Goal: Transaction & Acquisition: Book appointment/travel/reservation

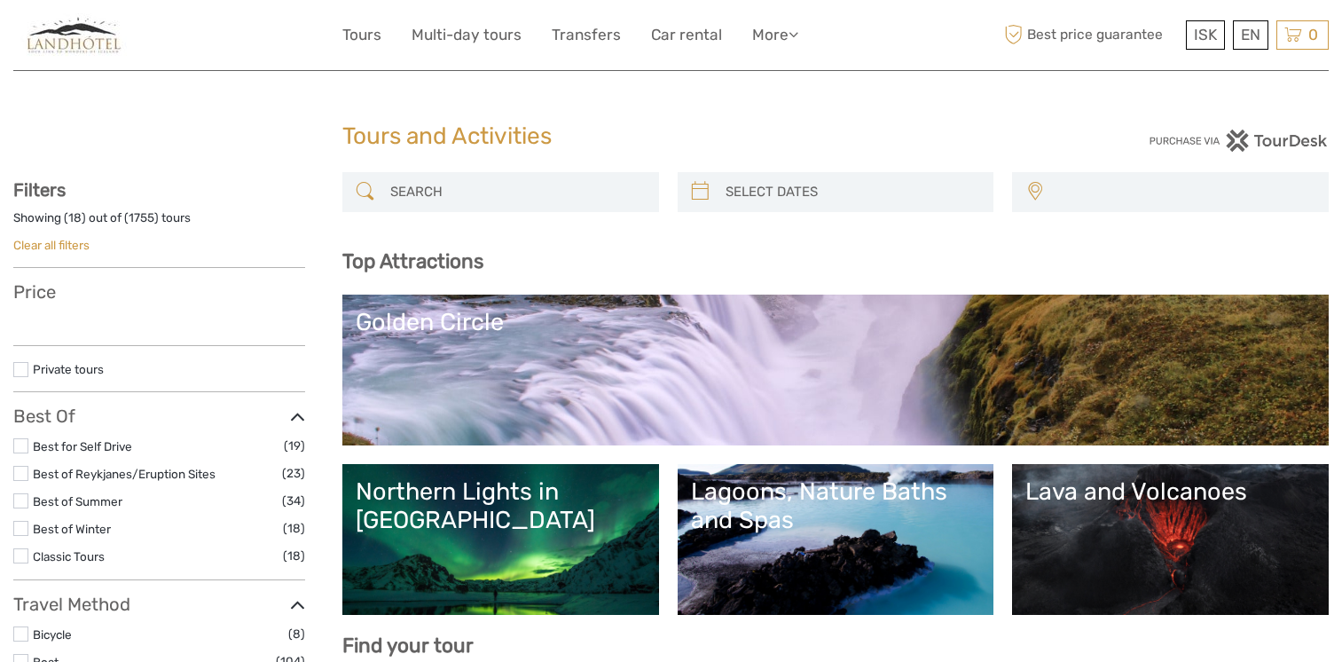
select select
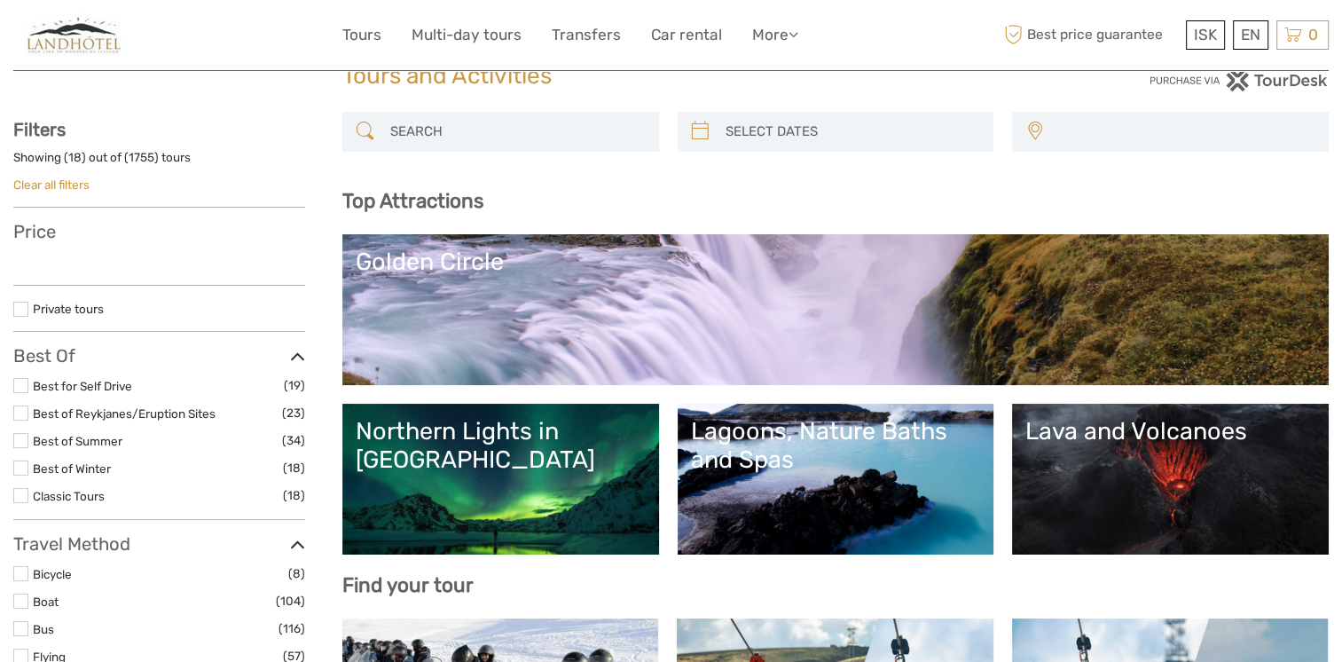
select select
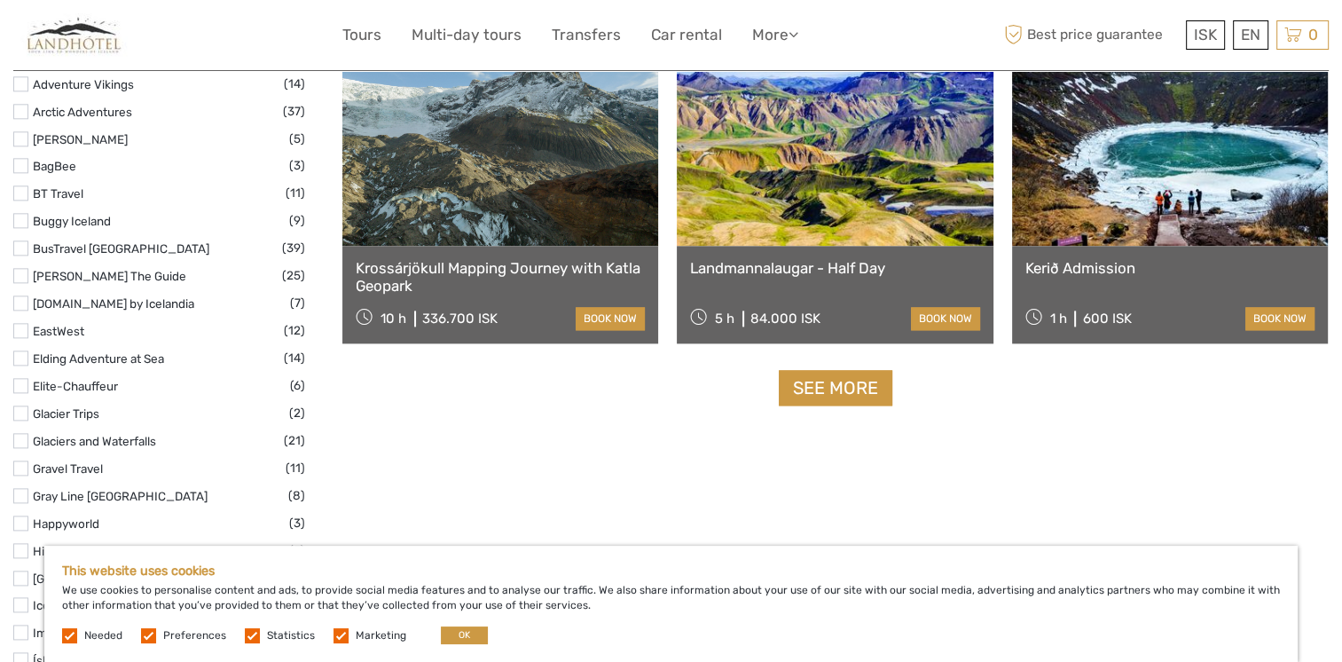
scroll to position [2186, 0]
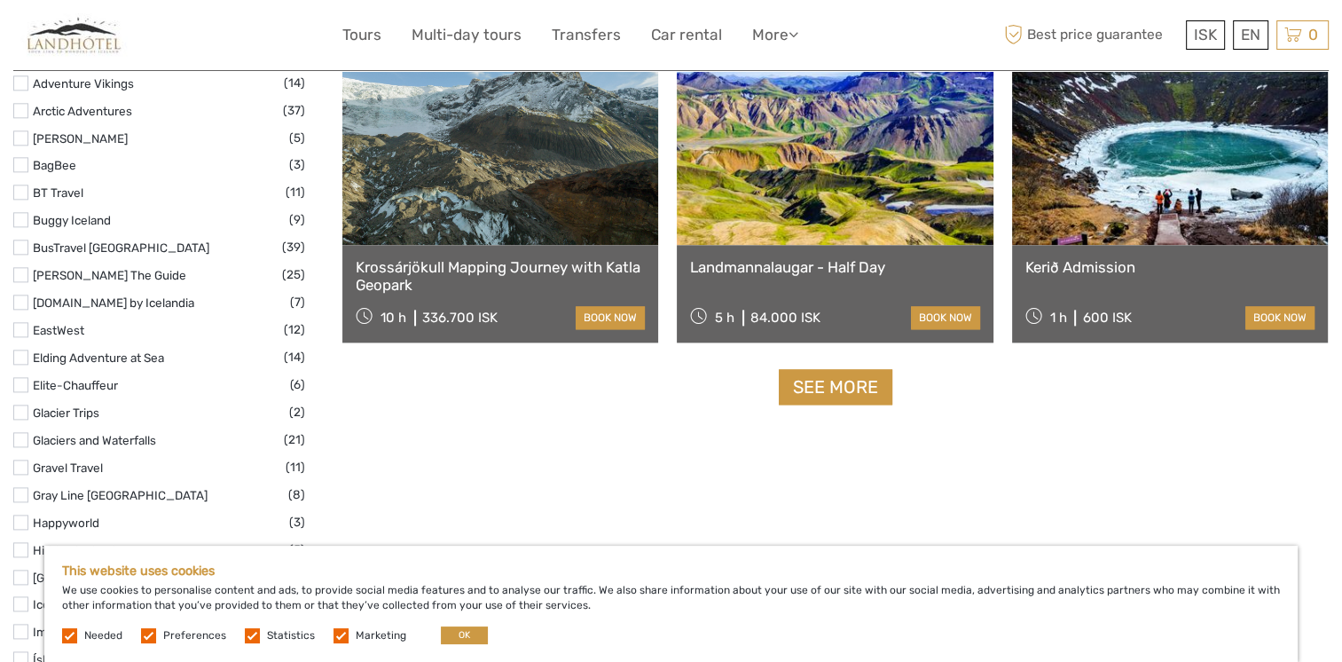
click at [858, 389] on link "See more" at bounding box center [836, 387] width 114 height 36
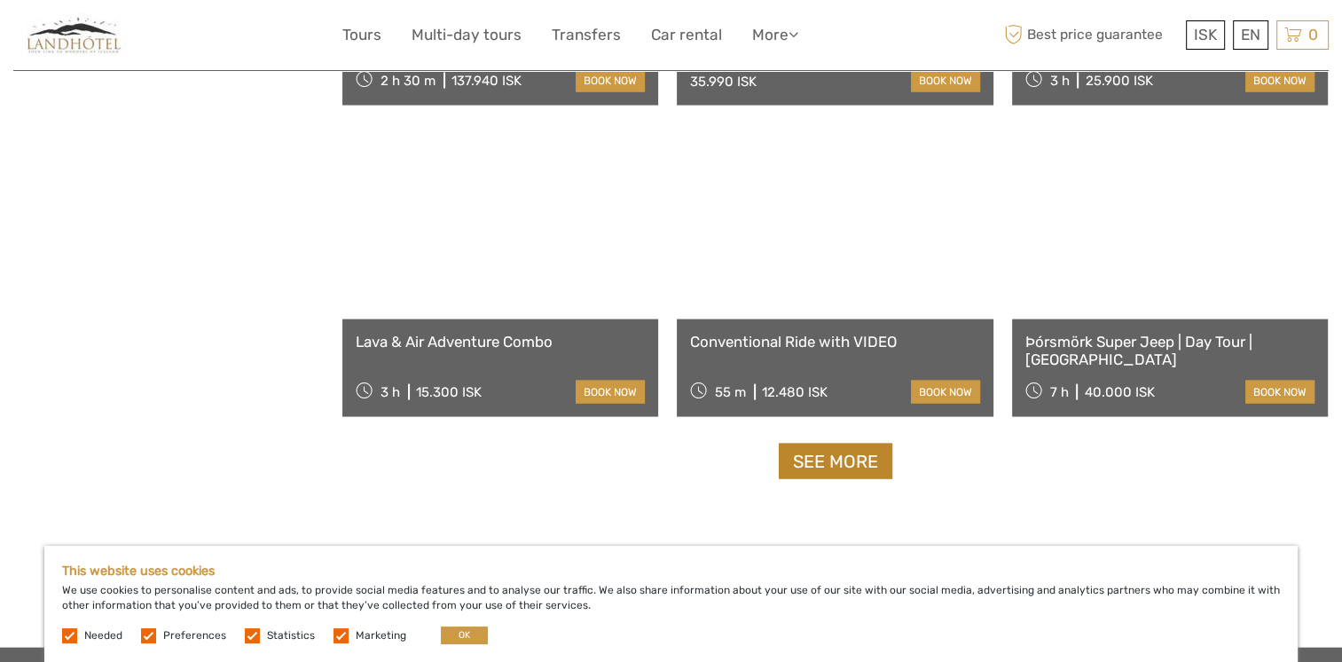
scroll to position [3552, 0]
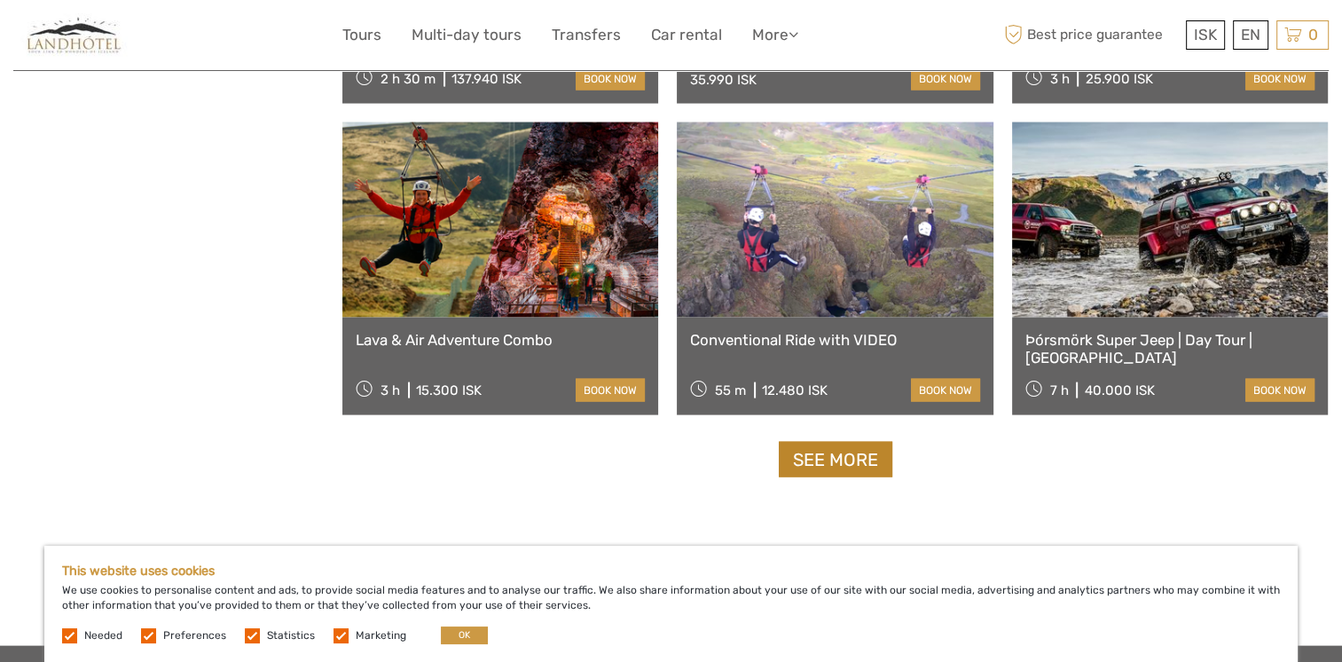
click at [844, 451] on link "See more" at bounding box center [836, 460] width 114 height 36
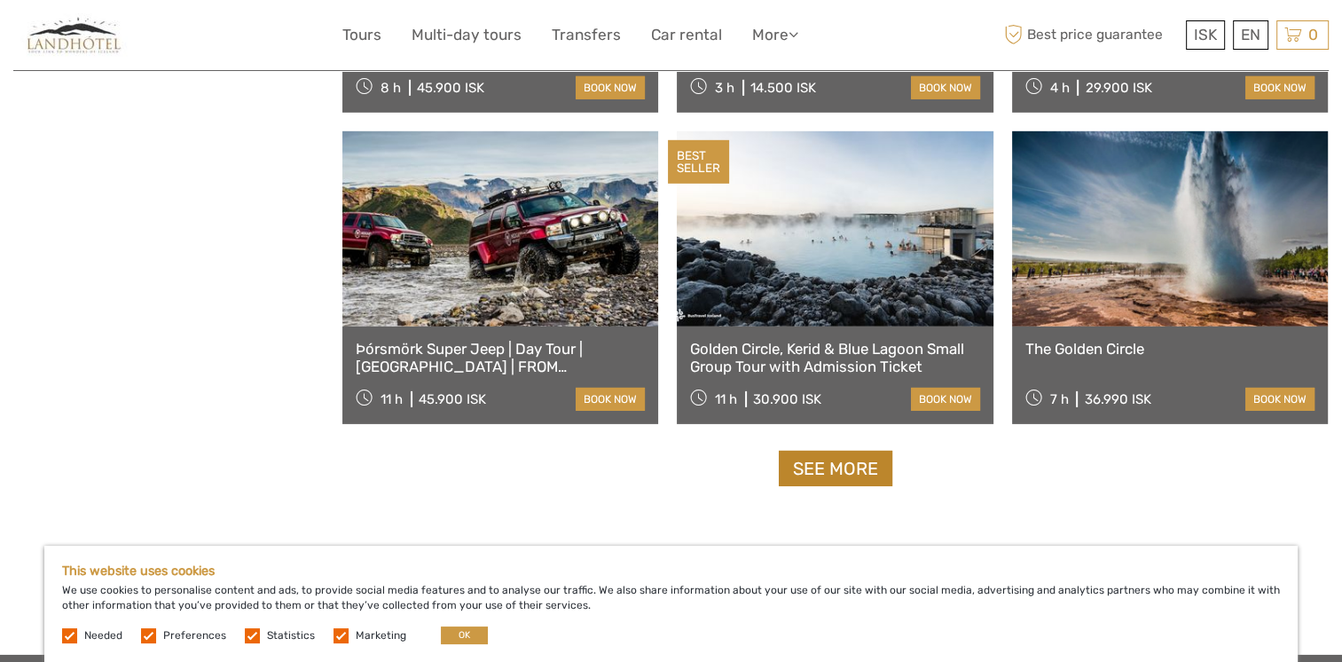
scroll to position [5412, 0]
click at [875, 469] on link "See more" at bounding box center [836, 468] width 114 height 36
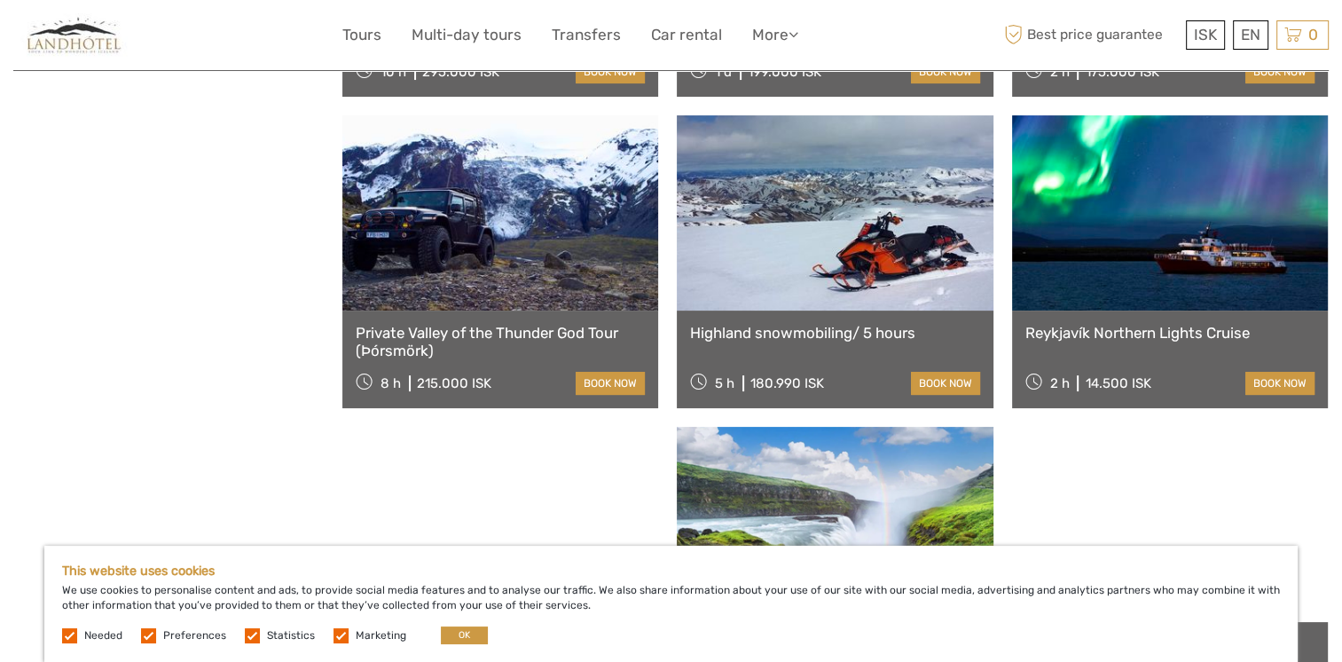
scroll to position [6982, 0]
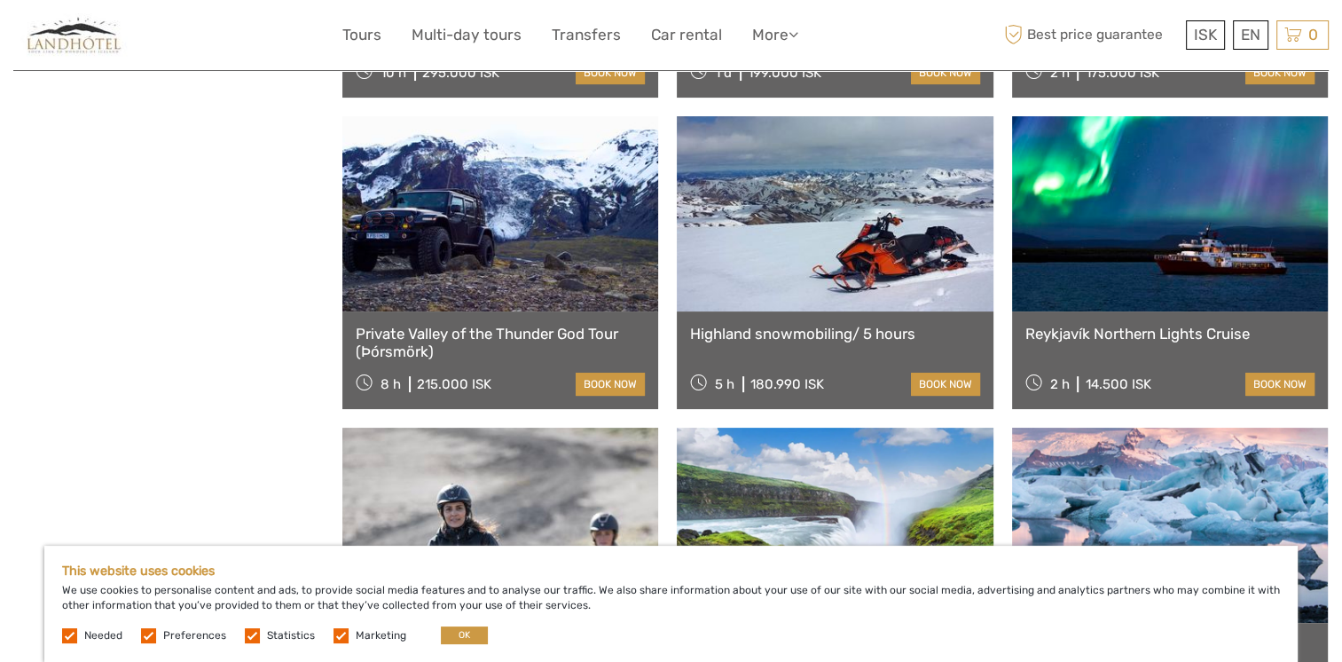
click at [1236, 467] on link at bounding box center [1170, 525] width 316 height 195
